Goal: Participate in discussion: Engage in conversation with other users on a specific topic

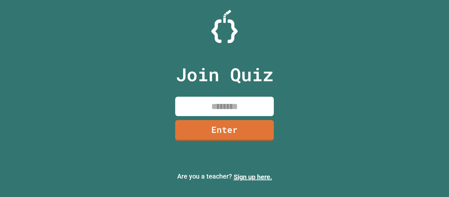
click at [231, 100] on input at bounding box center [224, 106] width 99 height 19
type input "********"
click at [234, 131] on link "Enter" at bounding box center [225, 130] width 100 height 22
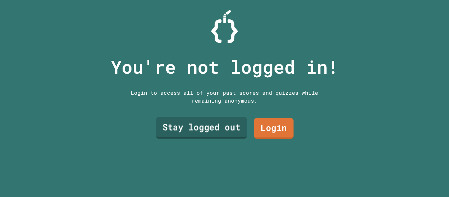
click at [232, 130] on link "Stay logged out" at bounding box center [201, 128] width 91 height 22
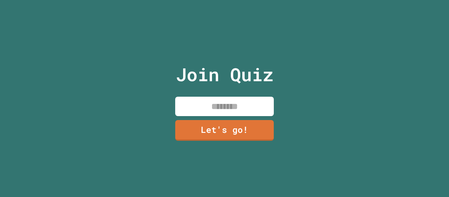
click at [206, 102] on input at bounding box center [224, 106] width 99 height 19
type input "******"
click at [221, 123] on link "Let's go!" at bounding box center [224, 130] width 99 height 21
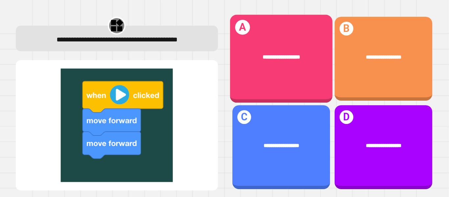
click at [298, 66] on div "**********" at bounding box center [281, 57] width 103 height 31
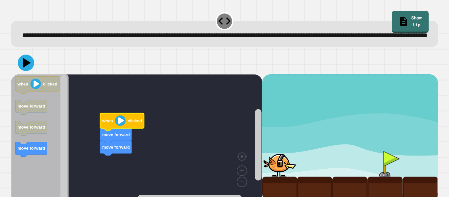
click at [124, 126] on image "Blockly Workspace" at bounding box center [120, 120] width 11 height 11
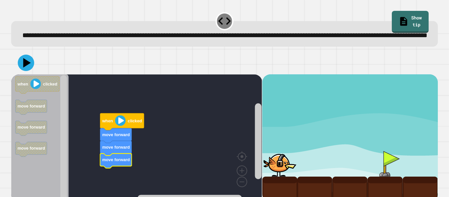
click at [18, 71] on icon at bounding box center [26, 63] width 16 height 16
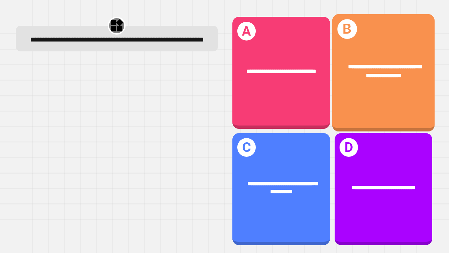
click at [365, 88] on div "**********" at bounding box center [383, 71] width 103 height 40
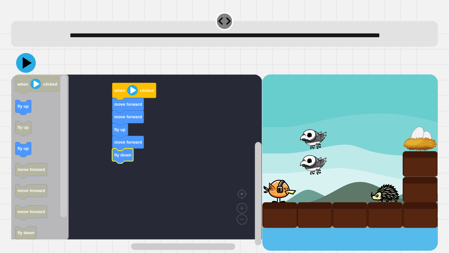
click at [26, 73] on icon at bounding box center [26, 63] width 20 height 20
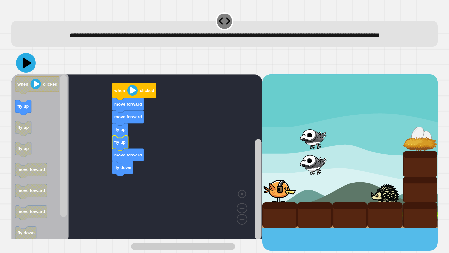
click at [25, 69] on icon at bounding box center [27, 63] width 9 height 12
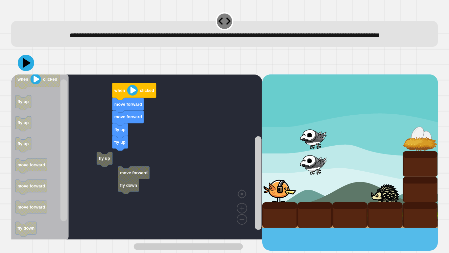
click at [147, 174] on div "fly up fly up move forward move forward when clicked fly up move forward fly do…" at bounding box center [136, 162] width 251 height 176
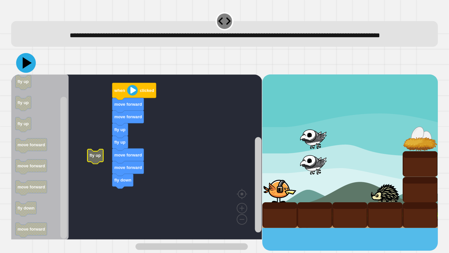
click at [24, 73] on icon at bounding box center [26, 63] width 20 height 20
click at [24, 69] on icon at bounding box center [27, 63] width 9 height 12
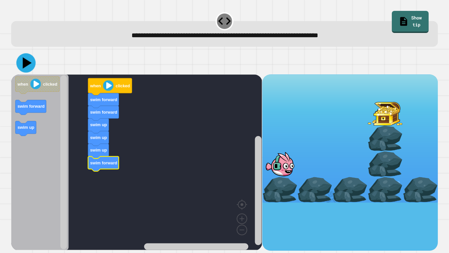
click at [22, 62] on icon at bounding box center [25, 62] width 19 height 19
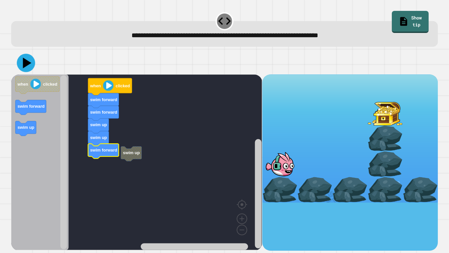
click at [31, 61] on icon at bounding box center [26, 63] width 18 height 18
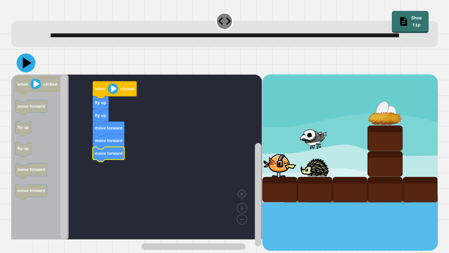
click at [34, 72] on button at bounding box center [25, 62] width 19 height 19
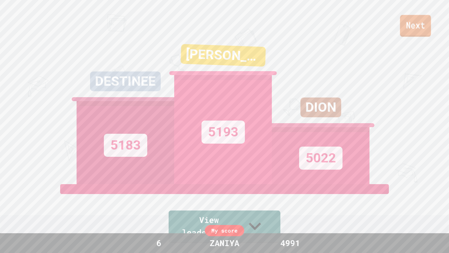
click at [410, 23] on link "Next" at bounding box center [415, 26] width 31 height 22
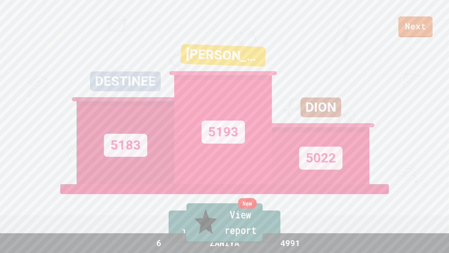
click at [263, 197] on link "New View report" at bounding box center [224, 222] width 76 height 39
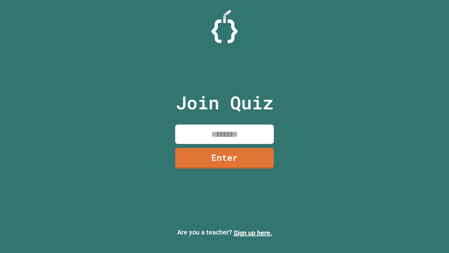
click at [233, 136] on input at bounding box center [224, 133] width 99 height 19
type input "********"
click at [260, 162] on link "Enter" at bounding box center [224, 158] width 99 height 21
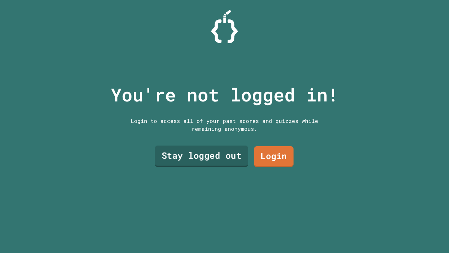
click at [243, 162] on link "Stay logged out" at bounding box center [201, 155] width 93 height 21
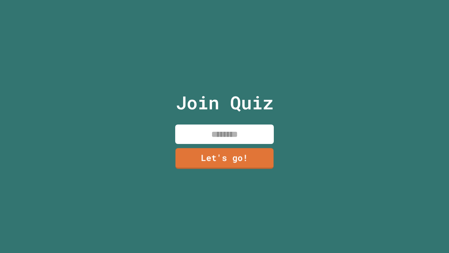
click at [223, 128] on input at bounding box center [224, 133] width 99 height 19
type input "******"
click at [239, 158] on link "Let's go!" at bounding box center [224, 158] width 98 height 21
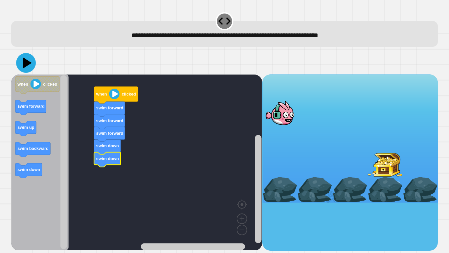
click at [23, 58] on icon at bounding box center [26, 63] width 20 height 20
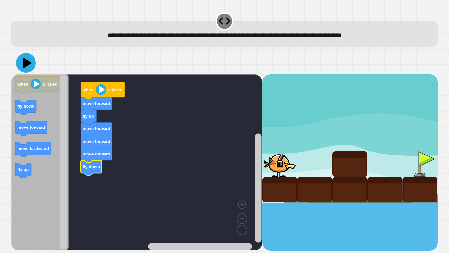
click at [20, 61] on icon at bounding box center [26, 63] width 20 height 20
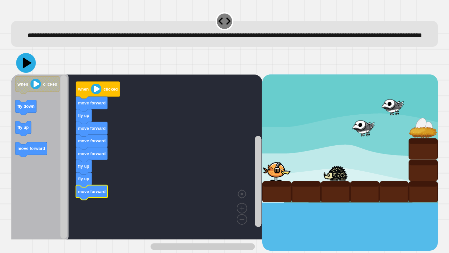
click at [22, 73] on icon at bounding box center [26, 63] width 20 height 20
click at [27, 69] on icon at bounding box center [27, 63] width 9 height 12
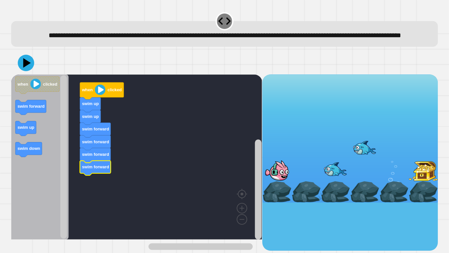
click at [75, 157] on div "when clicked swim up swim up swim forward swim forward swim forward swim forwar…" at bounding box center [136, 162] width 251 height 176
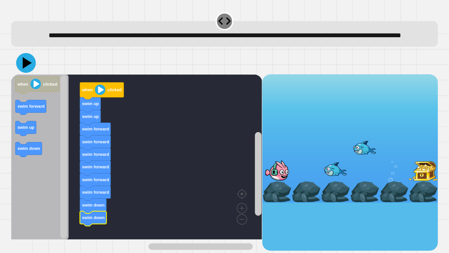
click at [26, 73] on icon at bounding box center [26, 63] width 20 height 20
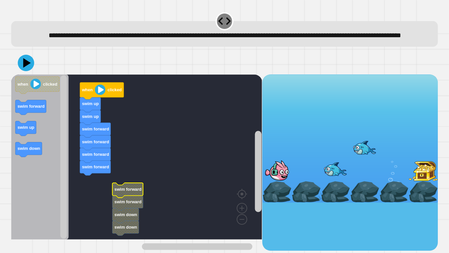
click at [117, 197] on text "swim forward" at bounding box center [127, 201] width 27 height 5
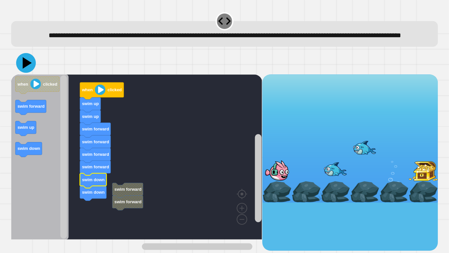
click at [24, 69] on icon at bounding box center [27, 63] width 9 height 12
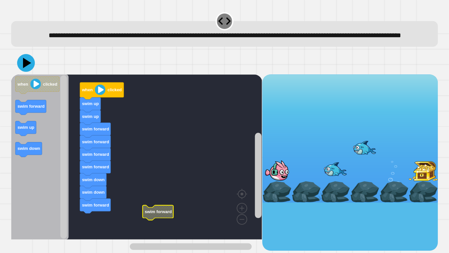
click at [32, 72] on icon at bounding box center [26, 63] width 18 height 18
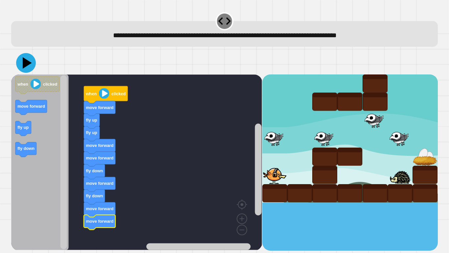
click at [23, 58] on icon at bounding box center [26, 63] width 20 height 20
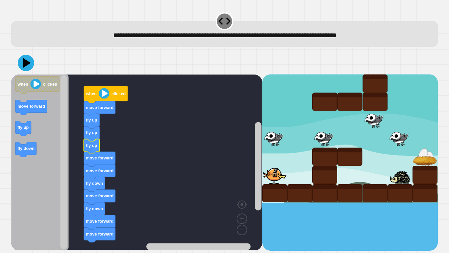
click at [25, 59] on icon at bounding box center [26, 63] width 16 height 16
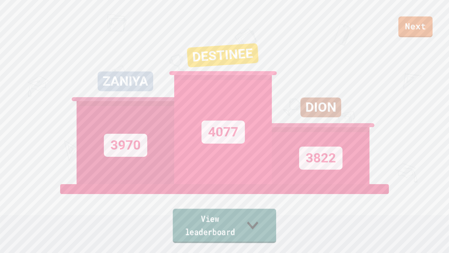
click at [175, 197] on link "View leaderboard" at bounding box center [225, 226] width 104 height 34
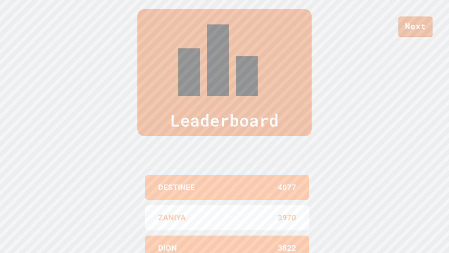
scroll to position [271, 0]
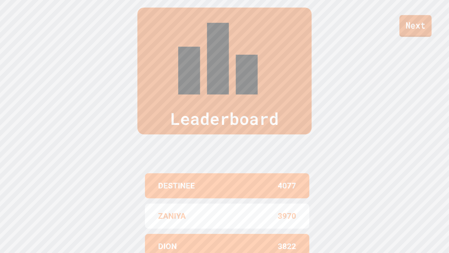
click at [404, 22] on link "Next" at bounding box center [416, 26] width 32 height 22
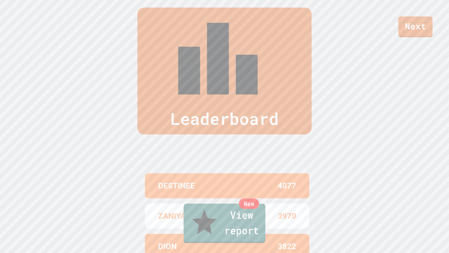
click at [263, 197] on link "New View report" at bounding box center [225, 222] width 82 height 39
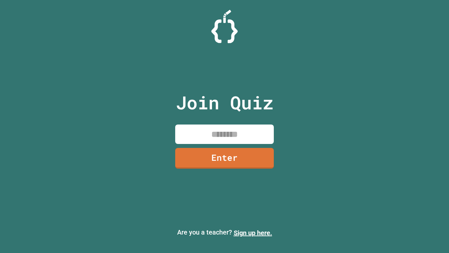
click at [226, 138] on input at bounding box center [224, 133] width 99 height 19
type input "********"
click at [242, 149] on link "Enter" at bounding box center [224, 158] width 99 height 21
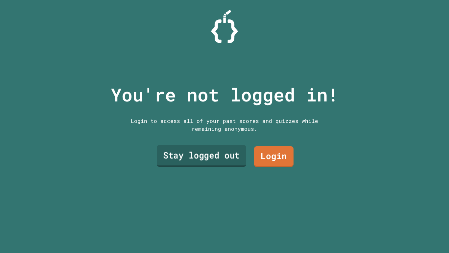
click at [208, 161] on link "Stay logged out" at bounding box center [201, 156] width 89 height 22
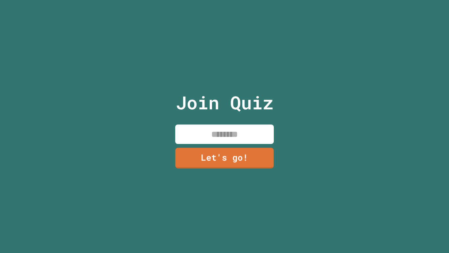
click at [219, 139] on input at bounding box center [224, 133] width 99 height 19
type input "******"
click at [218, 149] on link "Let's go!" at bounding box center [224, 157] width 93 height 22
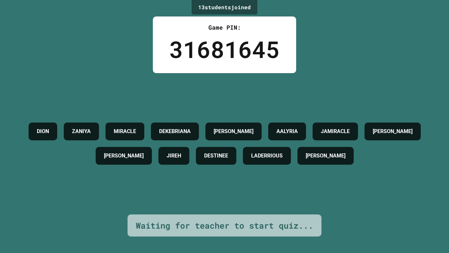
click at [144, 152] on h4 "[PERSON_NAME]" at bounding box center [124, 156] width 40 height 8
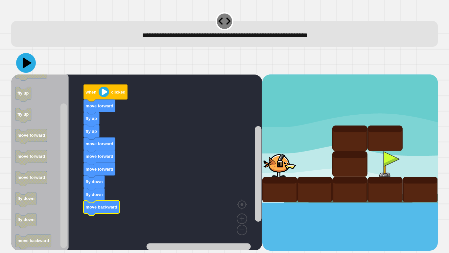
click at [24, 68] on icon at bounding box center [26, 63] width 20 height 20
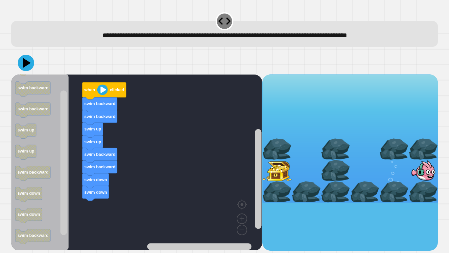
click at [35, 194] on text "swim down" at bounding box center [28, 192] width 23 height 5
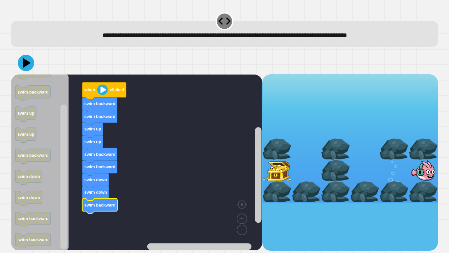
click at [34, 61] on div at bounding box center [224, 62] width 427 height 23
click at [27, 63] on icon at bounding box center [27, 62] width 9 height 11
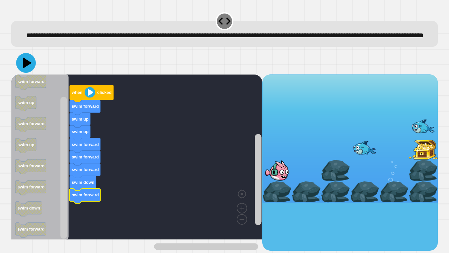
click at [21, 72] on icon at bounding box center [26, 63] width 20 height 20
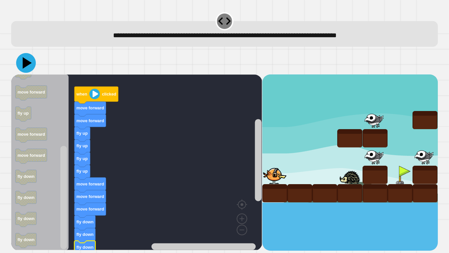
click at [32, 69] on icon at bounding box center [26, 63] width 20 height 20
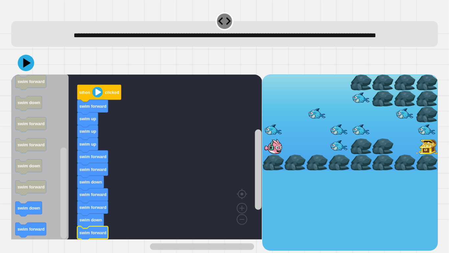
click at [42, 197] on icon "when clicked swim forward swim up swim up swim up swim forward swim forward swi…" at bounding box center [40, 156] width 58 height 165
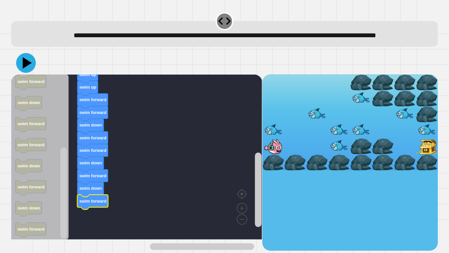
click at [24, 73] on icon at bounding box center [26, 63] width 20 height 20
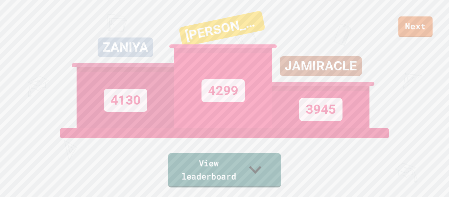
click at [258, 175] on link "View leaderboard" at bounding box center [224, 170] width 113 height 34
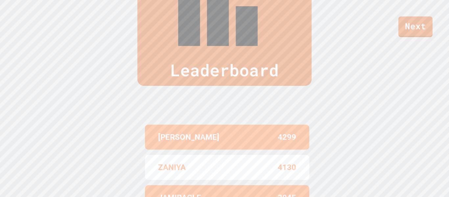
scroll to position [271, 0]
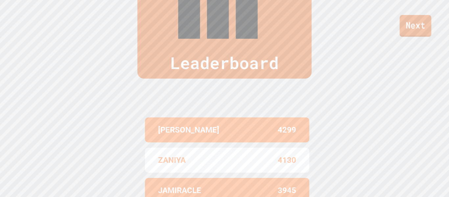
click at [430, 29] on link "Next" at bounding box center [416, 26] width 32 height 22
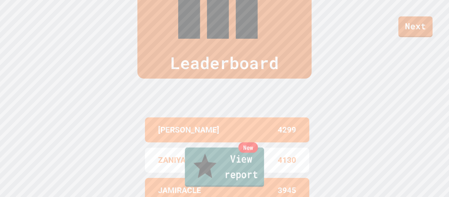
click at [264, 174] on link "New View report" at bounding box center [224, 167] width 79 height 39
